Goal: Check status: Check status

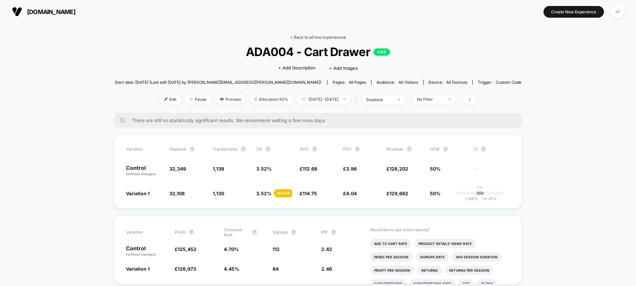
click at [337, 38] on link "< Back to all live experiences" at bounding box center [317, 37] width 55 height 5
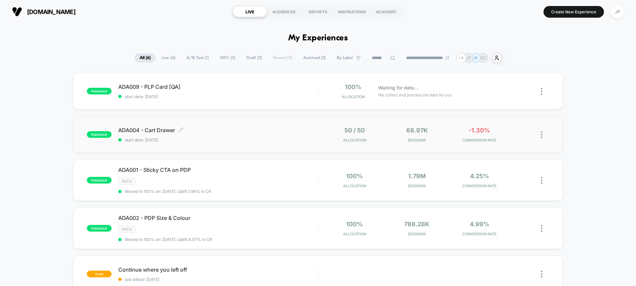
click at [239, 140] on span "start date: [DATE]" at bounding box center [217, 140] width 199 height 5
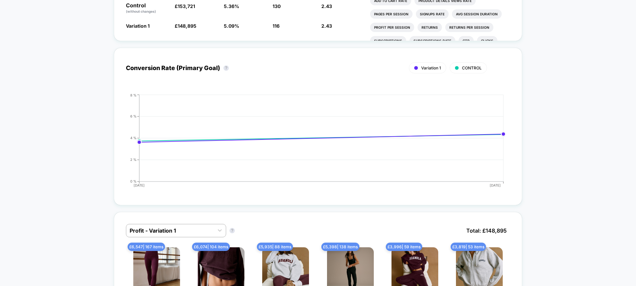
scroll to position [240, 0]
